Goal: Transaction & Acquisition: Purchase product/service

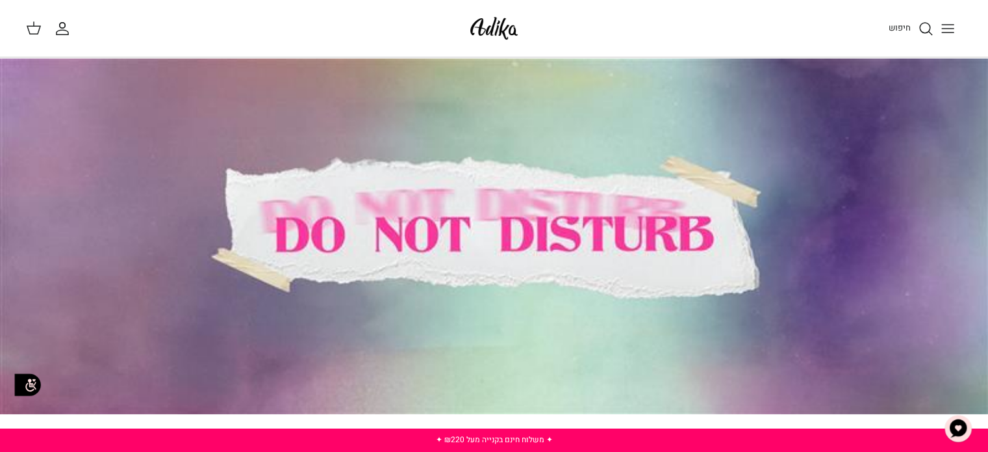
click at [949, 29] on line "Toggle menu" at bounding box center [948, 29] width 12 height 0
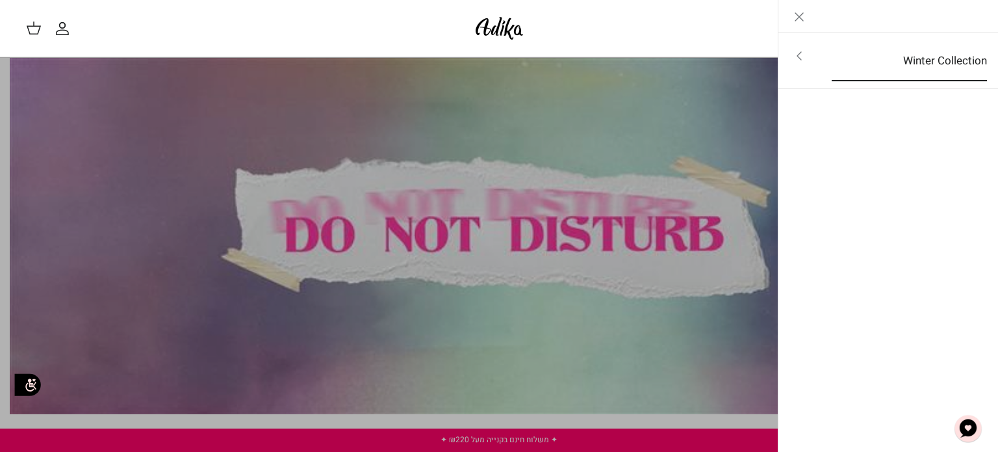
click at [929, 57] on link "Winter Collection" at bounding box center [909, 61] width 179 height 40
click at [929, 57] on link "לכל הפריטים" at bounding box center [888, 57] width 207 height 32
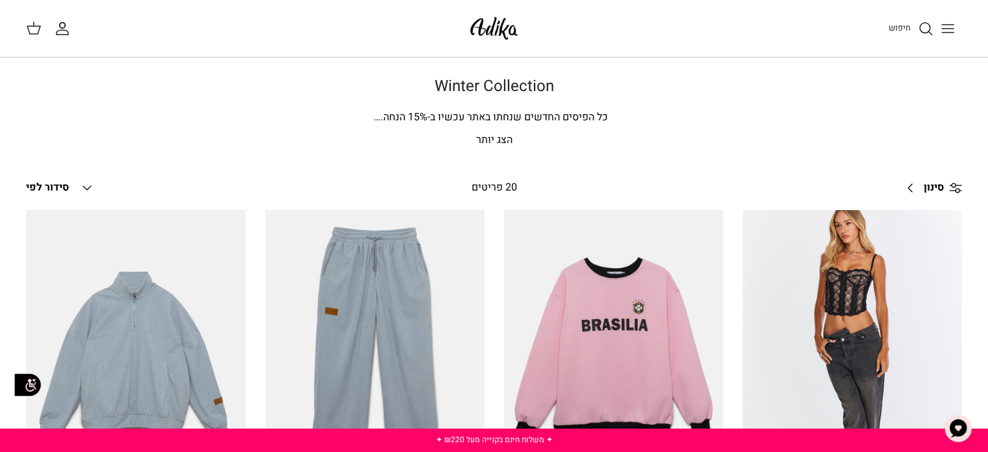
click at [424, 117] on span "% הנחה." at bounding box center [401, 117] width 54 height 16
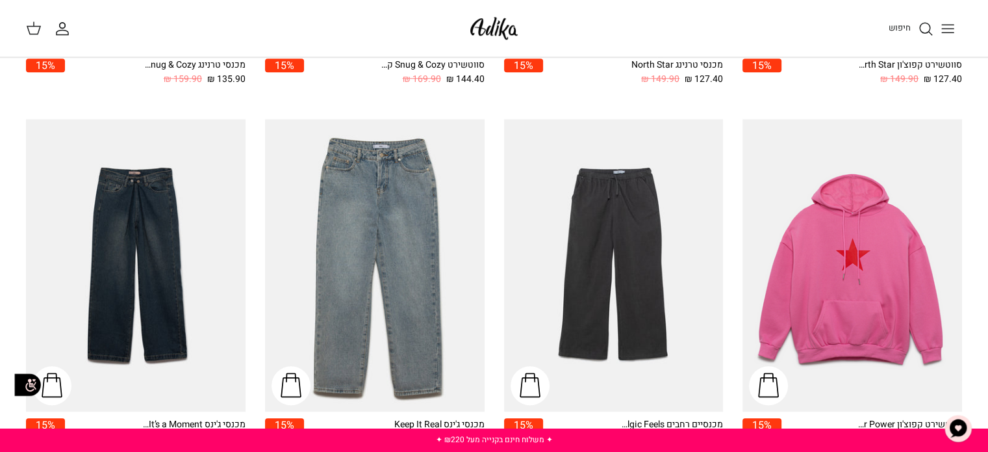
click at [949, 25] on line "Toggle menu" at bounding box center [948, 25] width 12 height 0
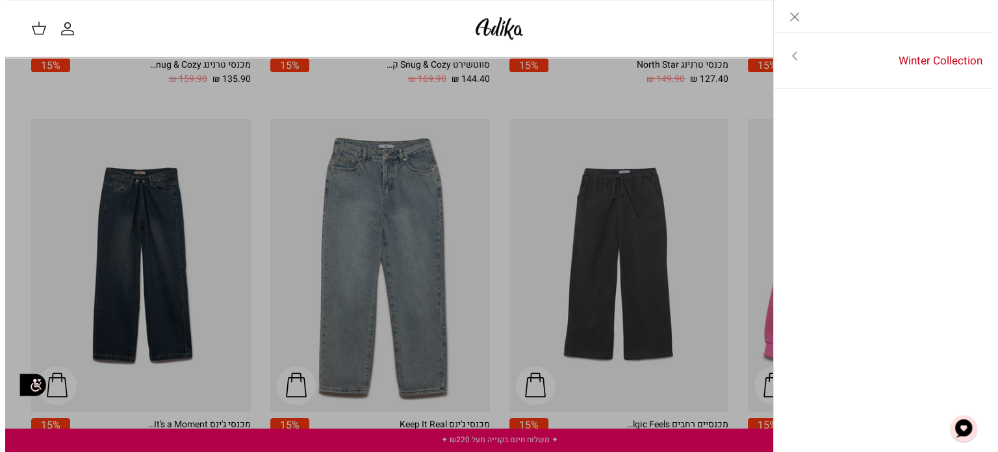
scroll to position [1176, 0]
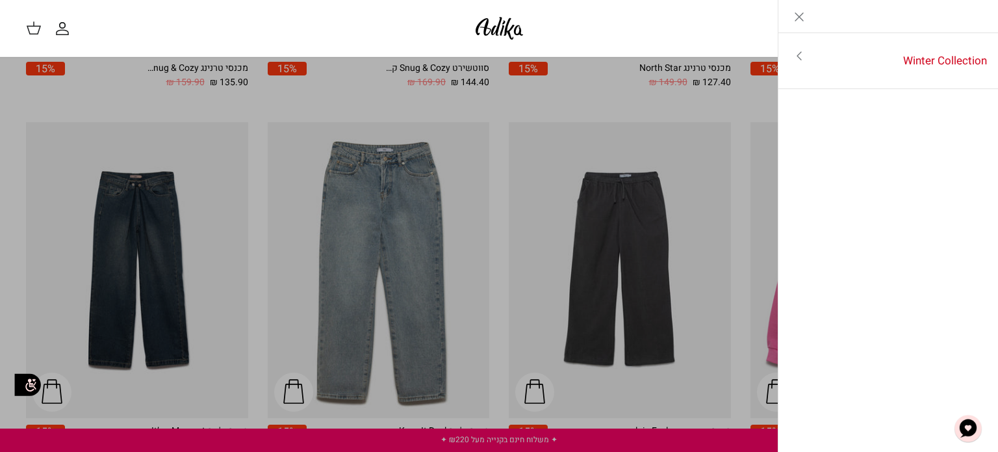
click at [802, 17] on icon "Close" at bounding box center [799, 17] width 16 height 16
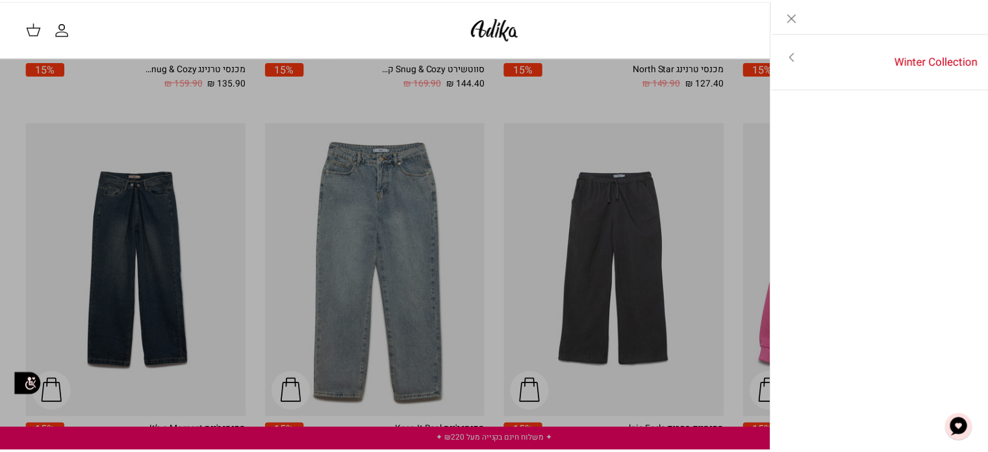
scroll to position [1169, 0]
